Goal: Find specific page/section: Find specific page/section

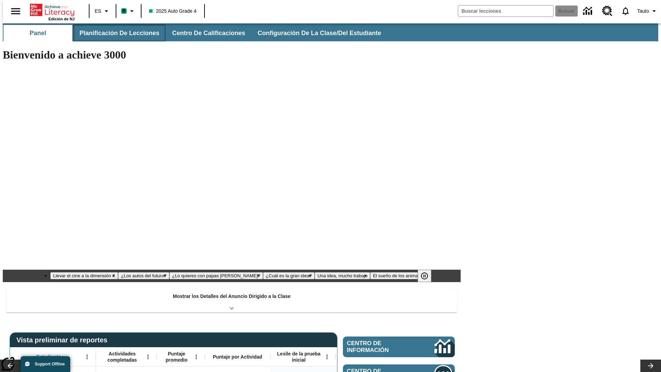
click at [115, 33] on button "Planificación de lecciones" at bounding box center [120, 33] width 92 height 17
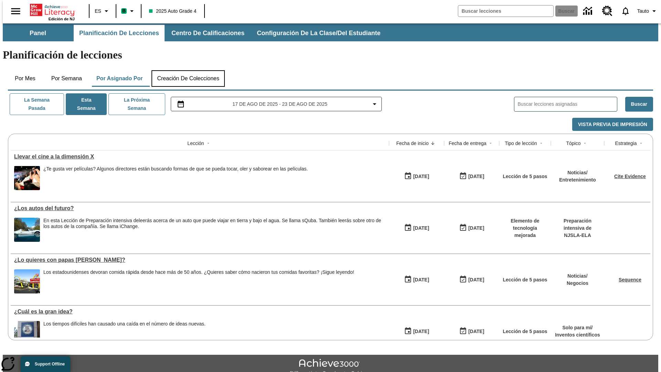
click at [188, 70] on button "Creación de colecciones" at bounding box center [188, 78] width 73 height 17
